Goal: Find specific page/section

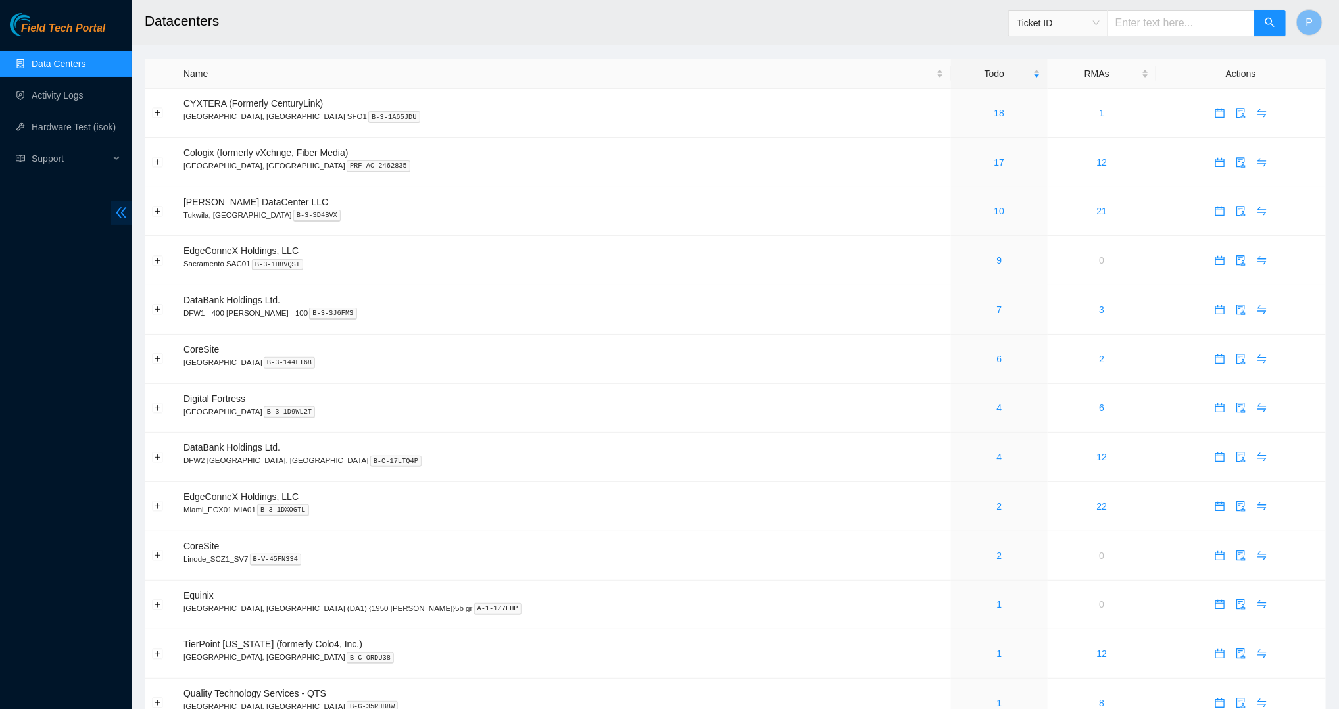
click at [123, 209] on icon "double-left" at bounding box center [121, 213] width 14 height 14
click at [126, 201] on span "double-left" at bounding box center [121, 213] width 20 height 24
